Goal: Task Accomplishment & Management: Use online tool/utility

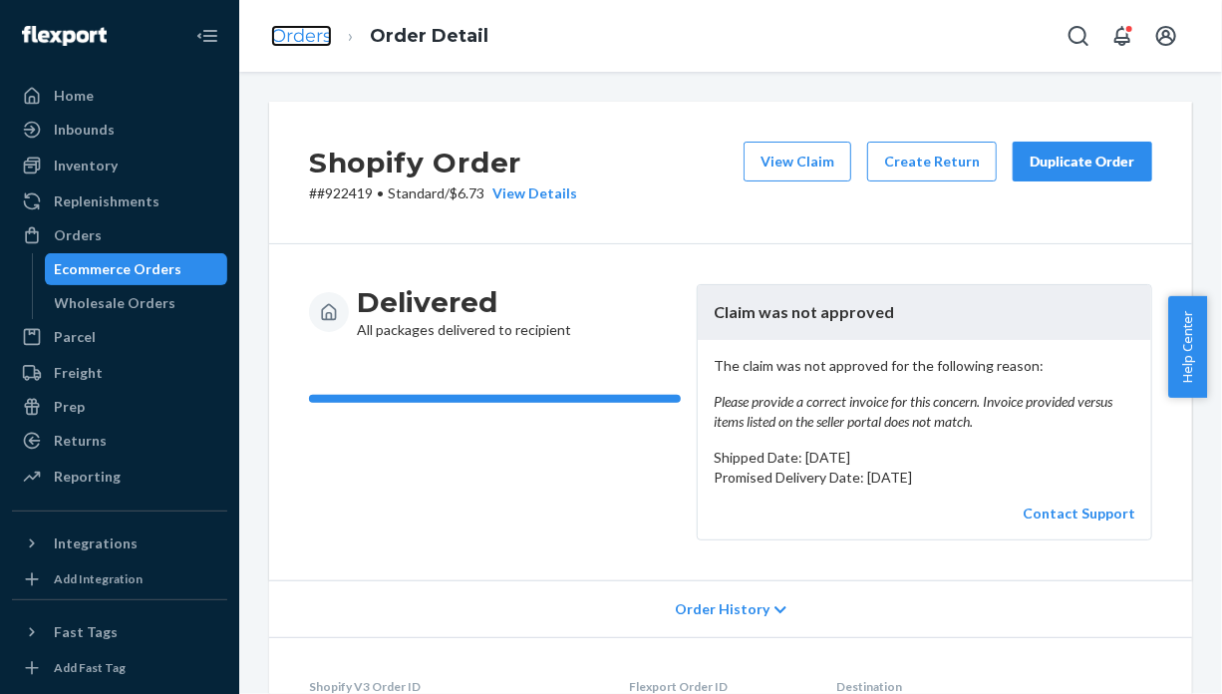
click at [314, 43] on link "Orders" at bounding box center [301, 36] width 61 height 22
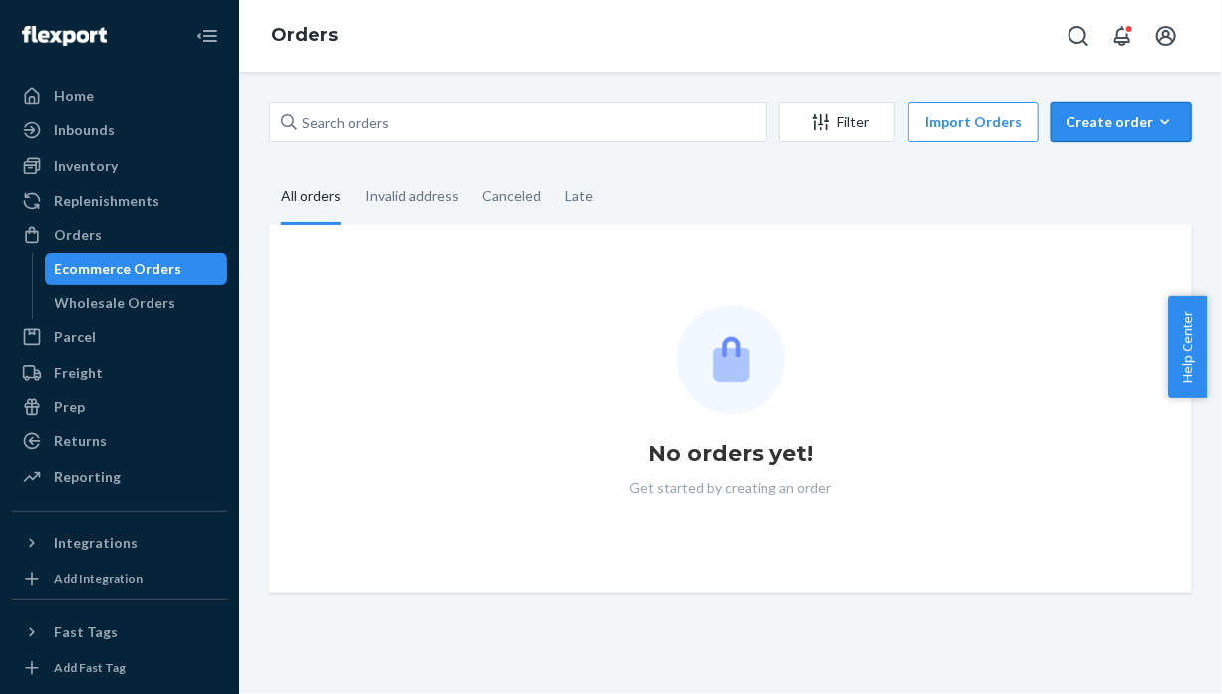
click at [1128, 123] on div "Create order" at bounding box center [1121, 122] width 112 height 20
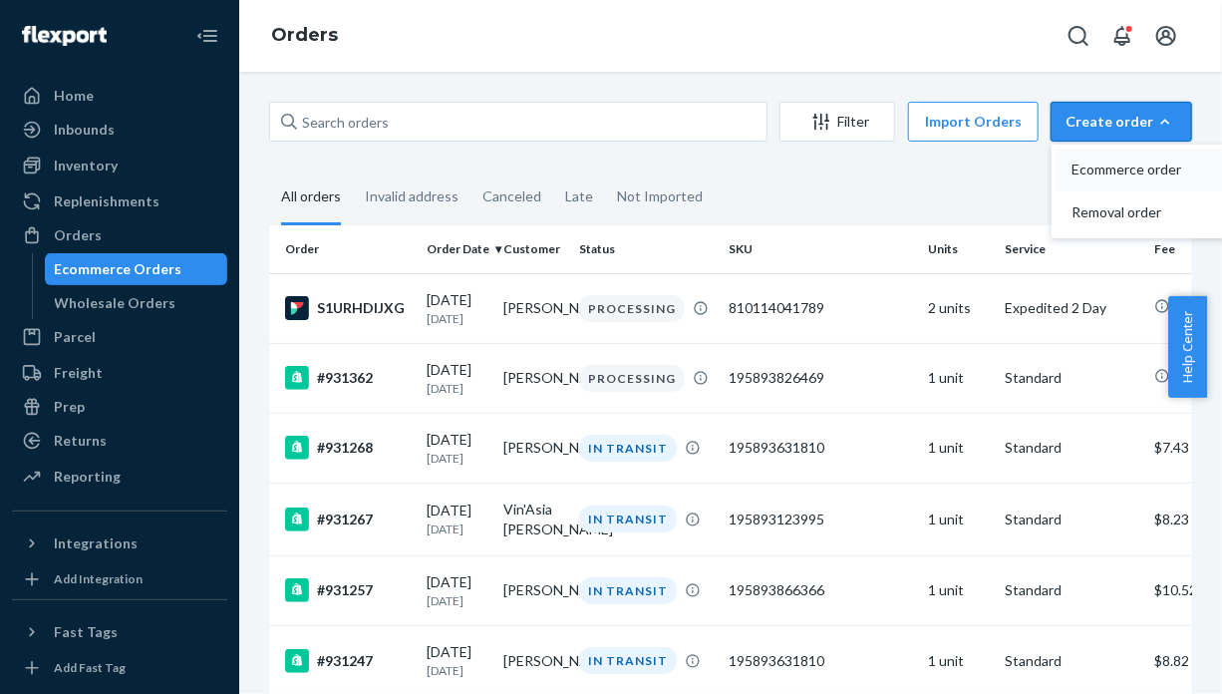
click at [1117, 166] on span "Ecommerce order" at bounding box center [1133, 169] width 124 height 14
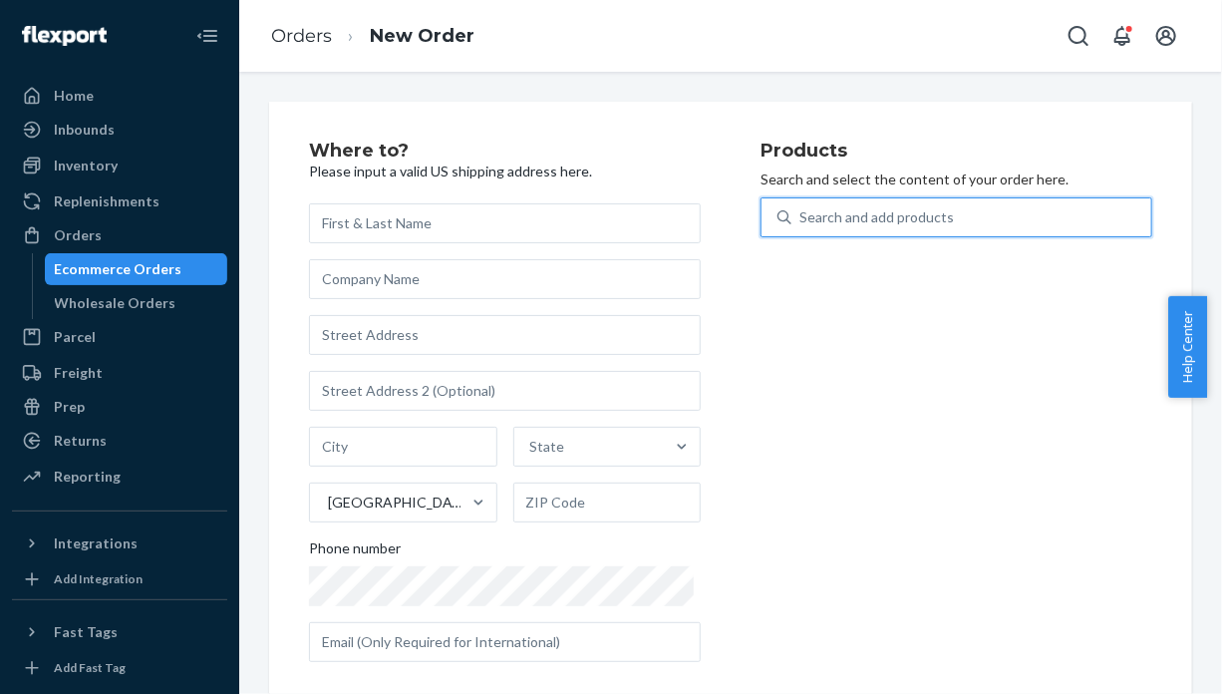
click at [975, 223] on div "Search and add products" at bounding box center [971, 217] width 360 height 36
click at [801, 223] on input "0 results available. Use Up and Down to choose options, press Enter to select t…" at bounding box center [800, 217] width 2 height 20
paste input "195893909285"
type input "195893909285"
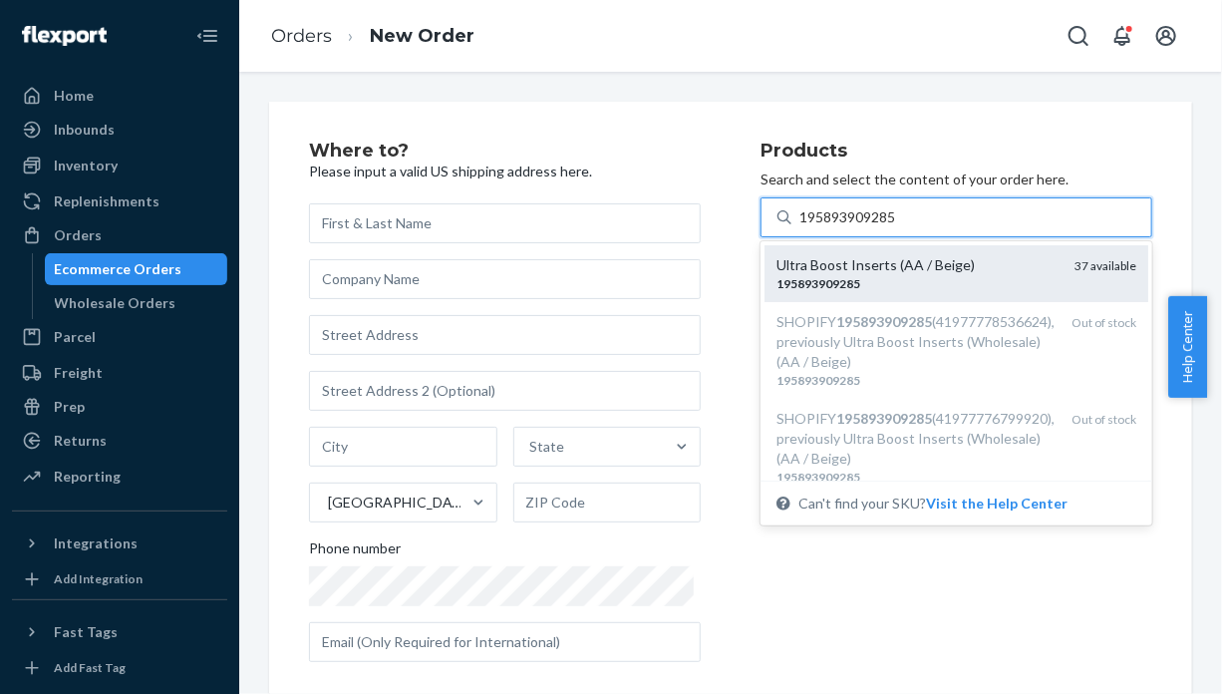
click at [975, 269] on div "Ultra Boost Inserts (AA / Beige)" at bounding box center [917, 265] width 282 height 20
click at [898, 227] on input "195893909285" at bounding box center [848, 217] width 99 height 20
